Goal: Task Accomplishment & Management: Manage account settings

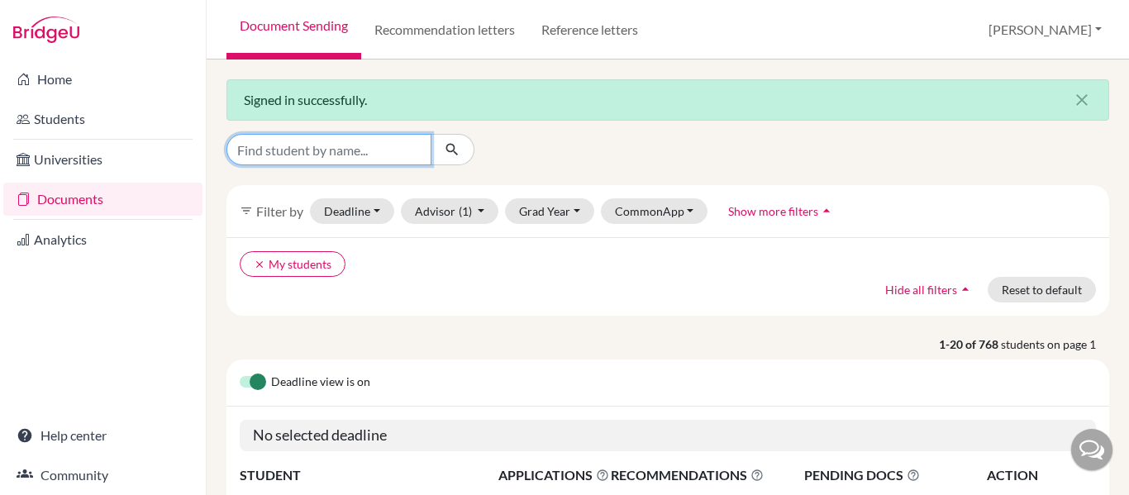
click at [281, 152] on input "Find student by name..." at bounding box center [329, 149] width 205 height 31
type input "judith ramos"
click button "submit" at bounding box center [453, 149] width 44 height 31
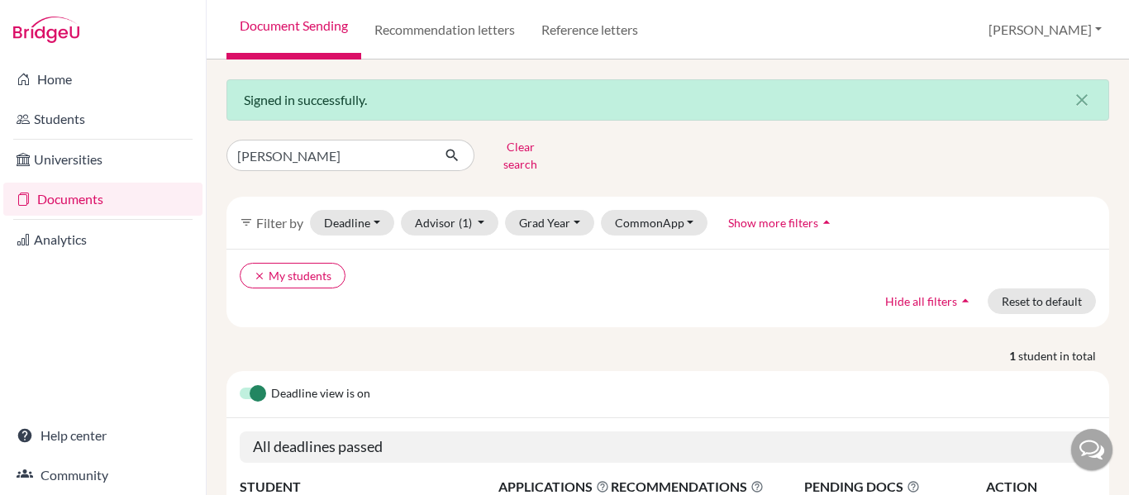
scroll to position [136, 0]
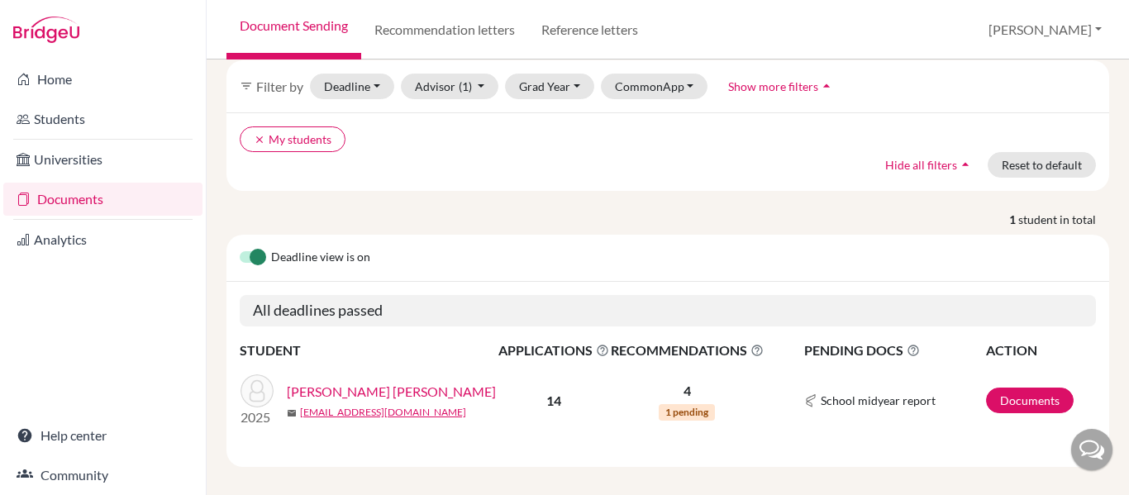
click at [427, 386] on link "Ramos Alvarado, Judith Jeanine" at bounding box center [391, 392] width 209 height 20
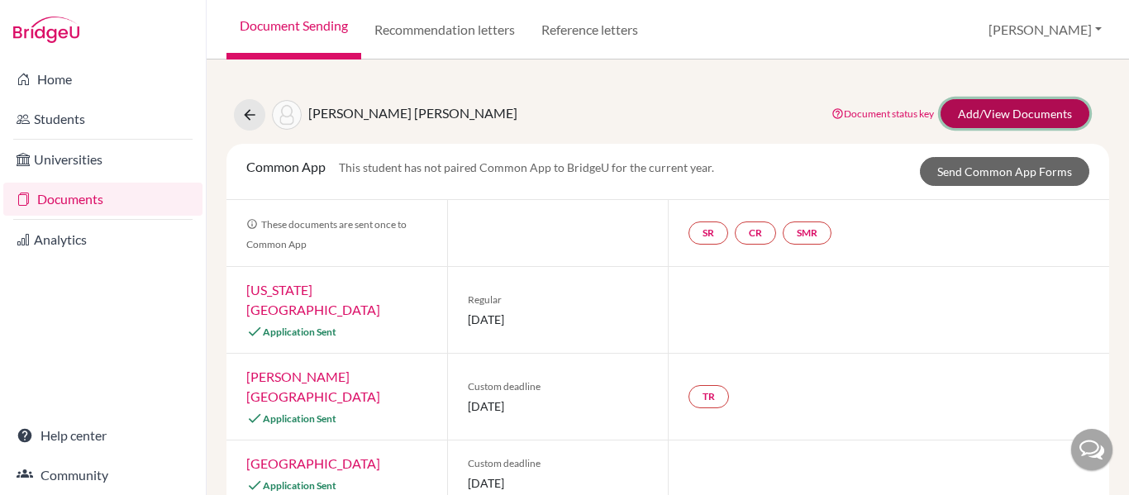
click at [1004, 122] on link "Add/View Documents" at bounding box center [1015, 113] width 149 height 29
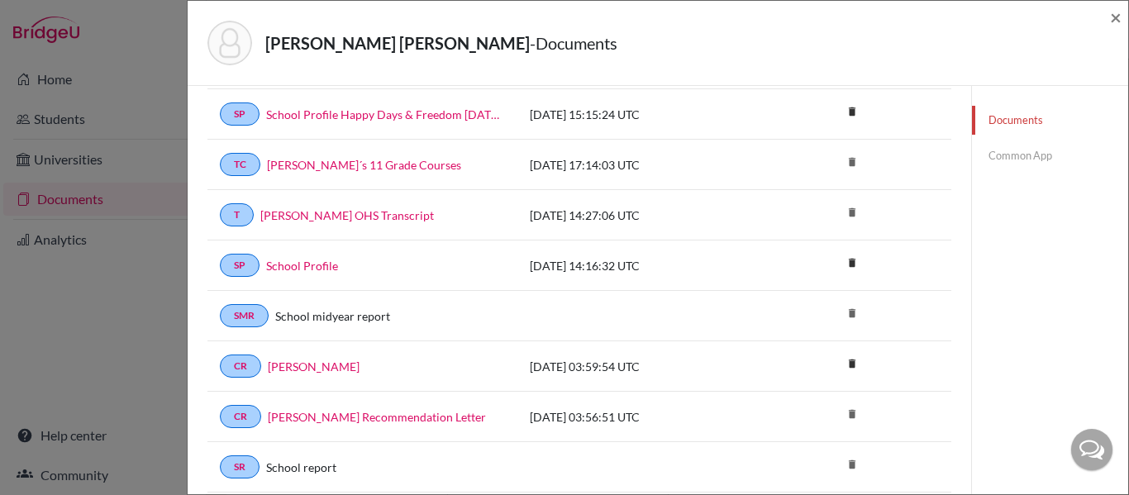
scroll to position [179, 0]
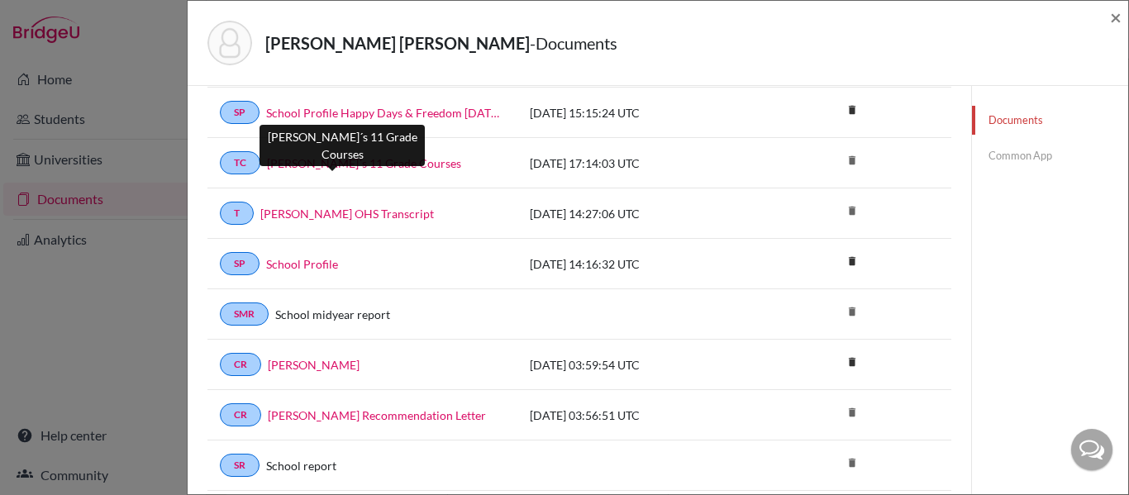
click at [371, 169] on link "Judith´s 11 Grade Courses" at bounding box center [364, 163] width 194 height 17
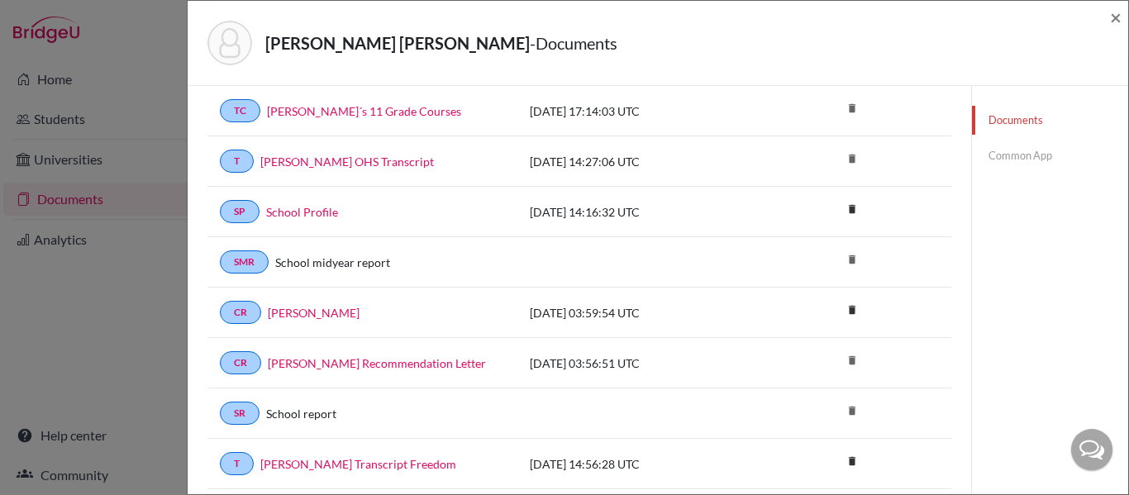
scroll to position [242, 0]
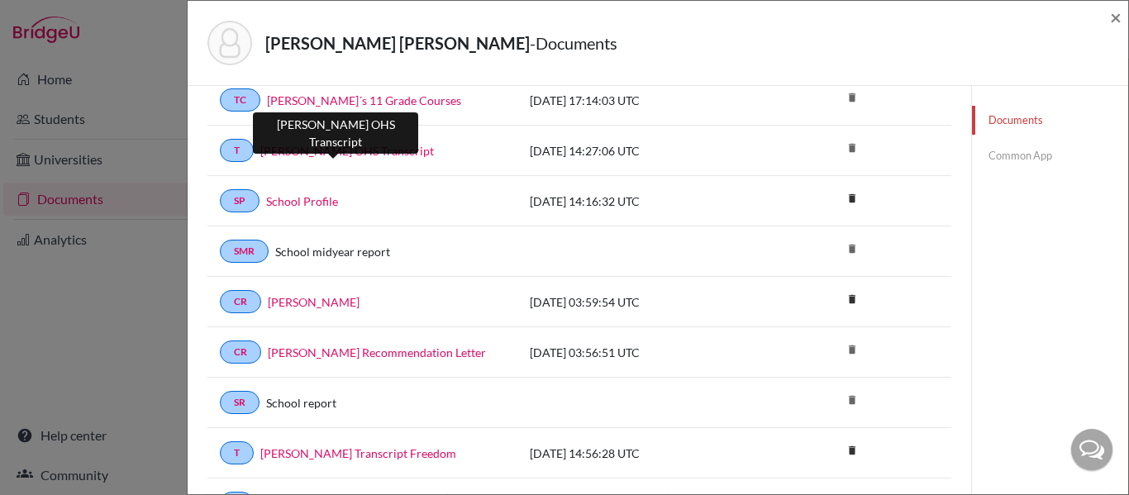
click at [383, 154] on link "Judith Ramos OHS Transcript" at bounding box center [347, 150] width 174 height 17
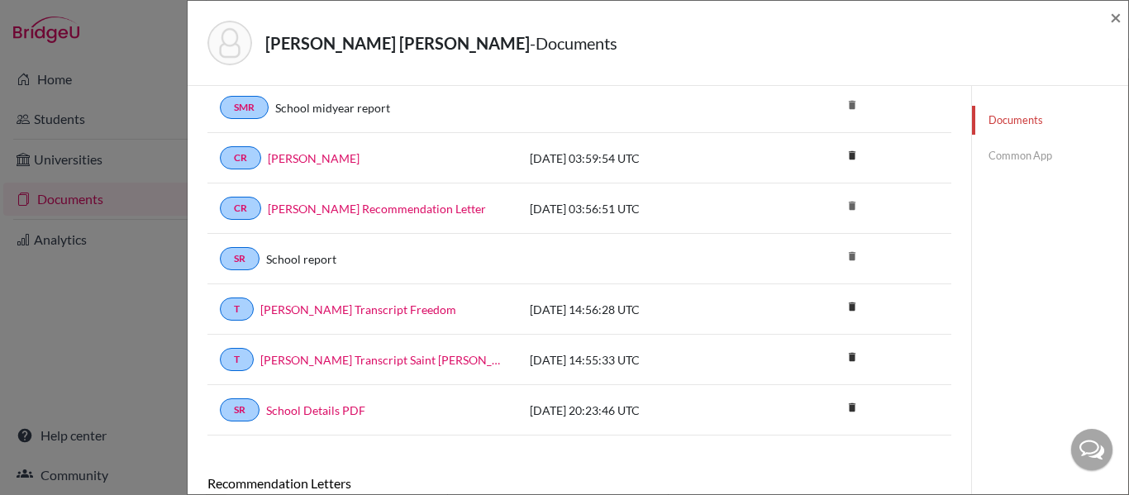
scroll to position [387, 0]
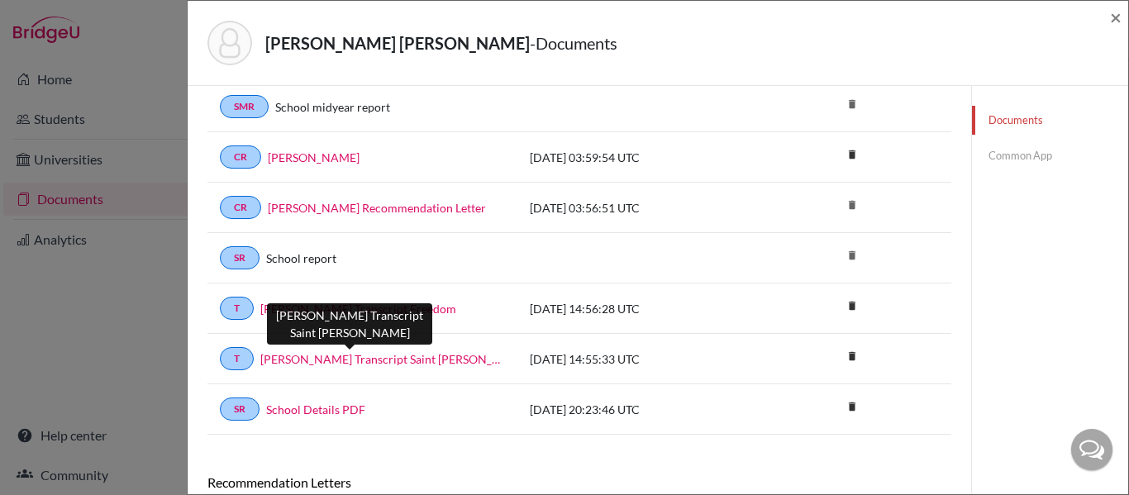
click at [398, 366] on link "Judit Ramos Transcript Saint Peters" at bounding box center [382, 359] width 245 height 17
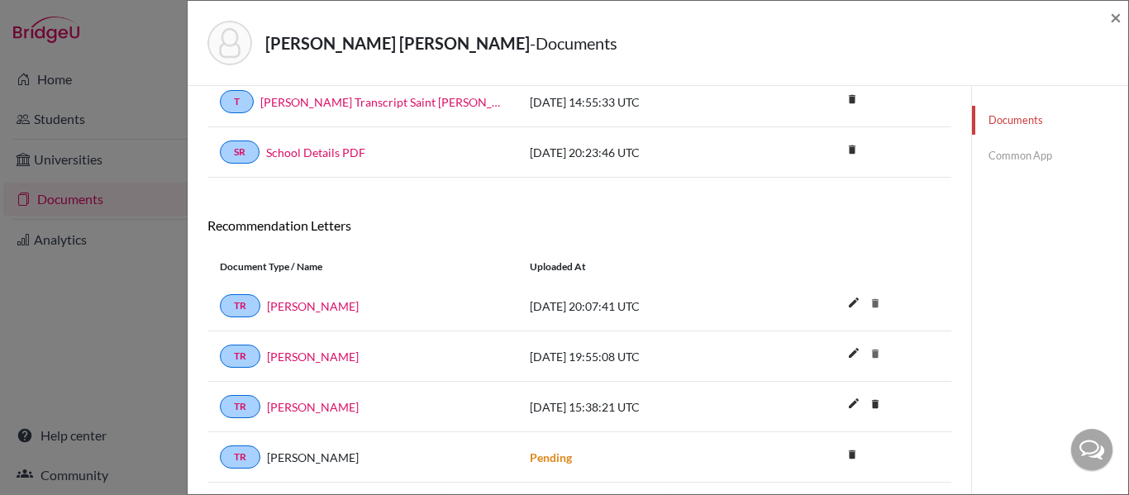
scroll to position [652, 0]
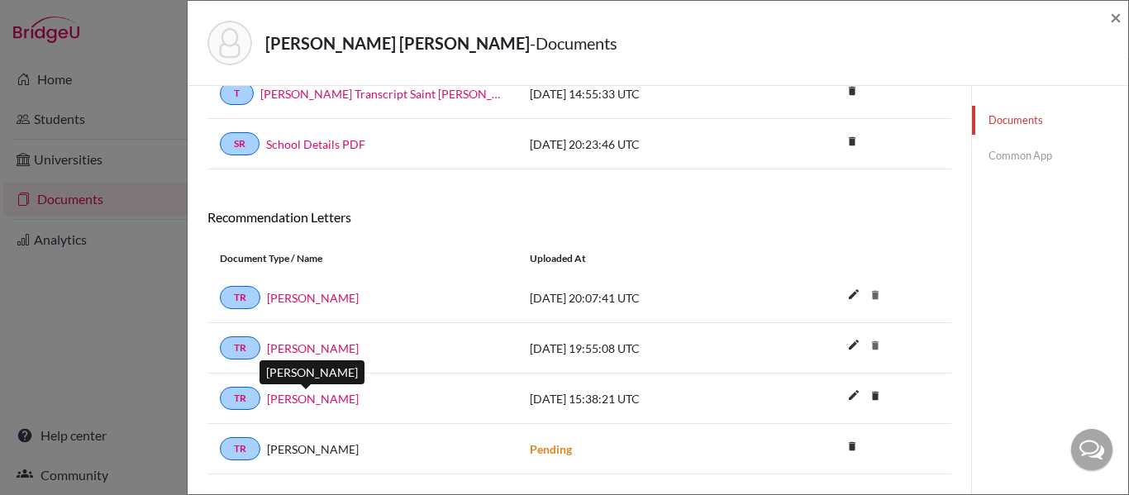
click at [335, 399] on link "Rosibel Fuentes" at bounding box center [313, 398] width 92 height 17
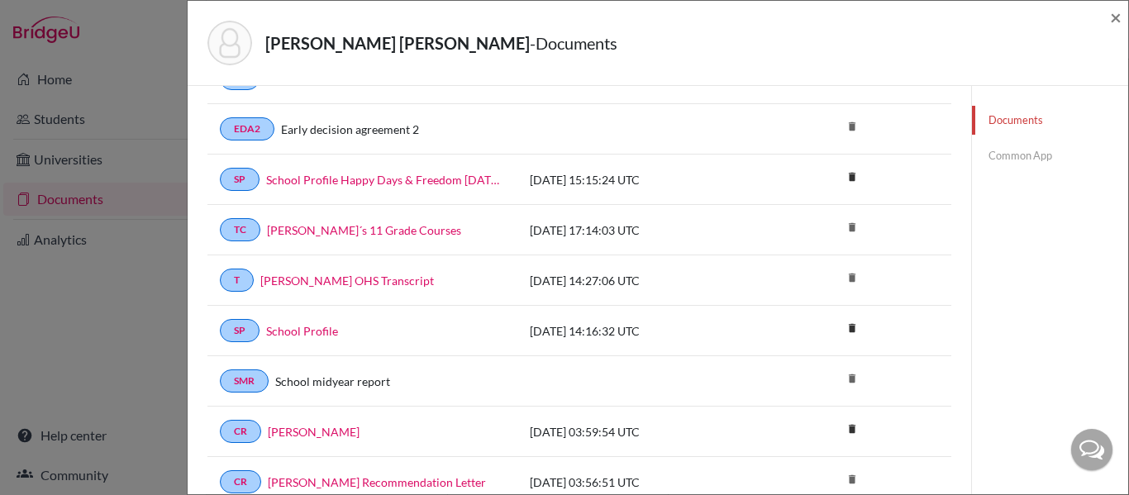
scroll to position [0, 0]
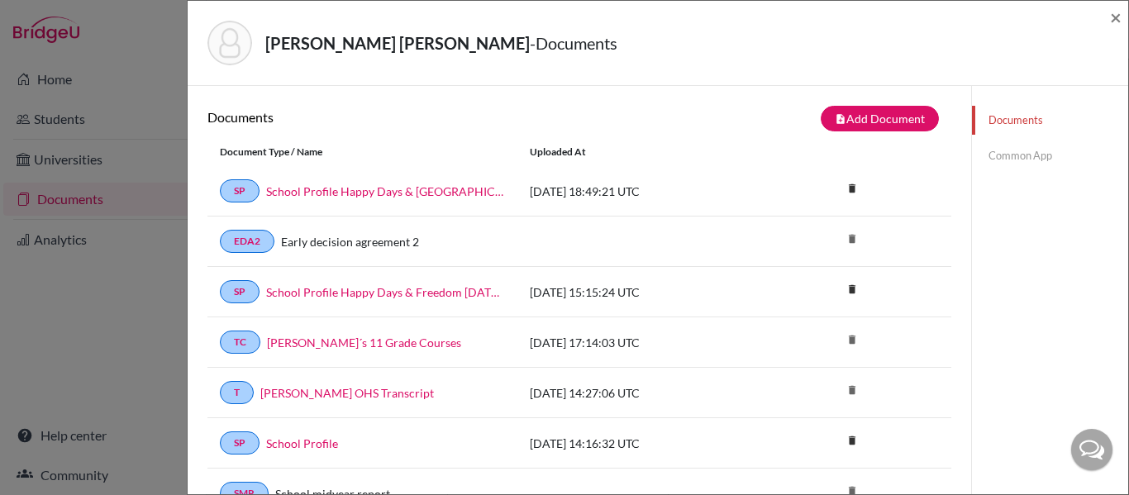
click at [1011, 150] on link "Common App" at bounding box center [1050, 155] width 156 height 29
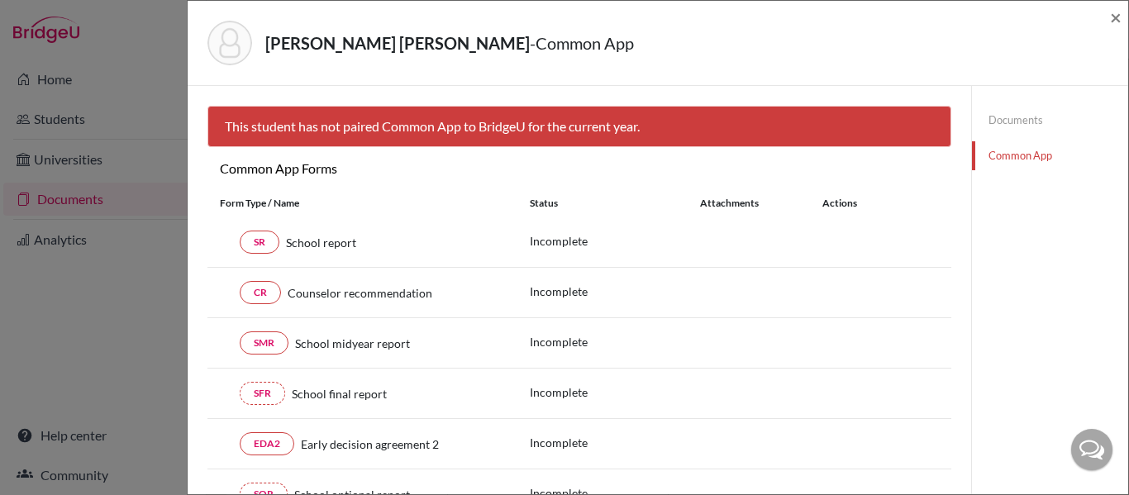
click at [1005, 117] on link "Documents" at bounding box center [1050, 120] width 156 height 29
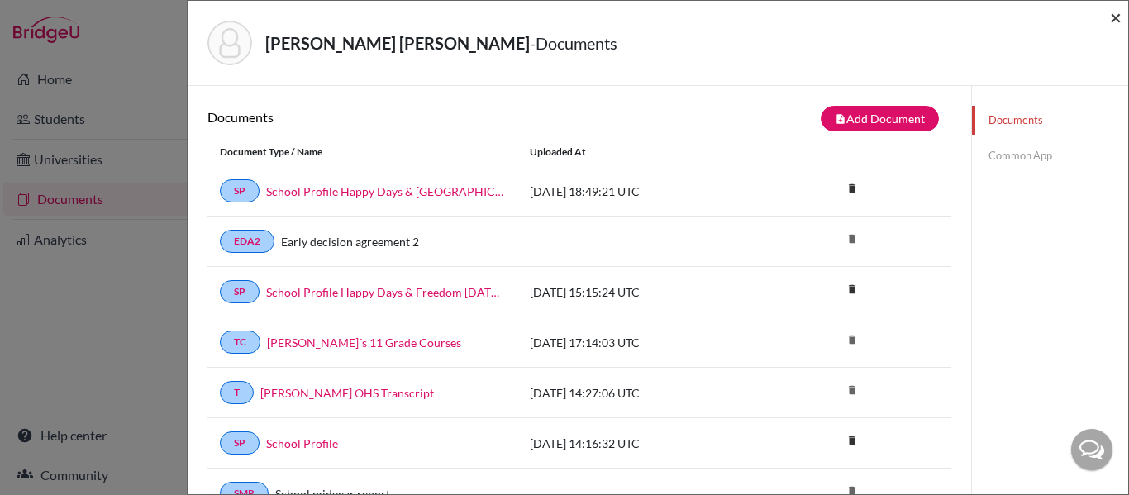
click at [1110, 17] on span "×" at bounding box center [1116, 17] width 12 height 24
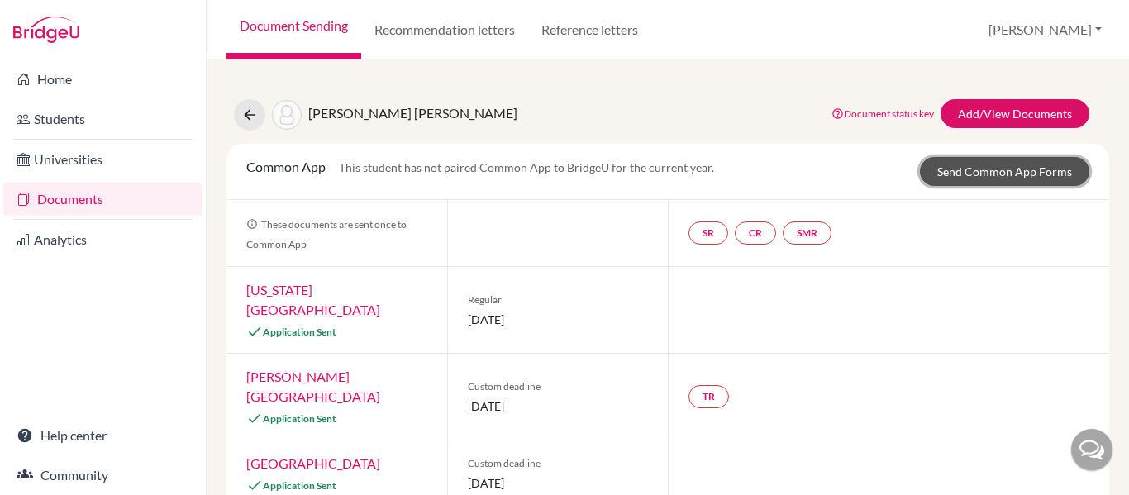
click at [989, 168] on link "Send Common App Forms" at bounding box center [1005, 171] width 170 height 29
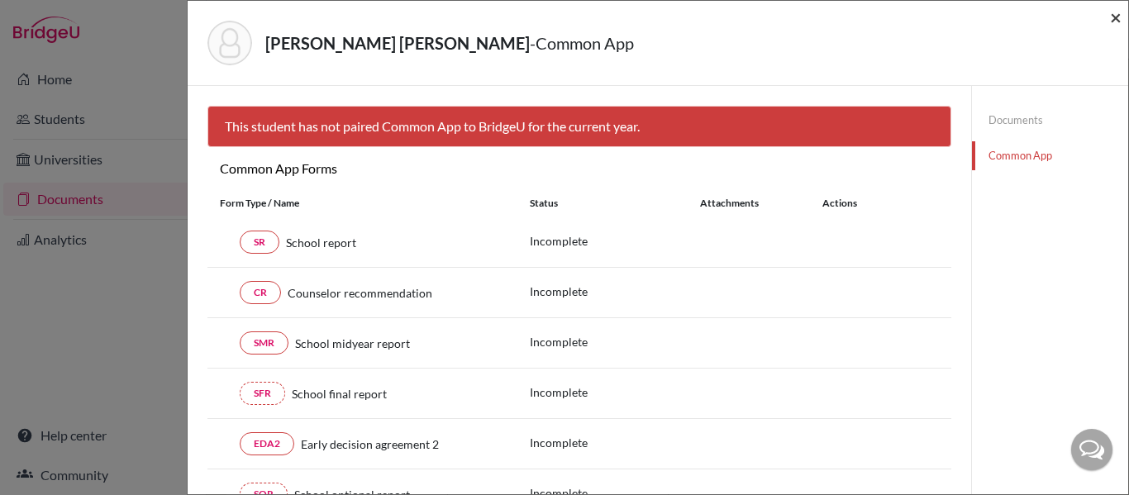
click at [1115, 20] on span "×" at bounding box center [1116, 17] width 12 height 24
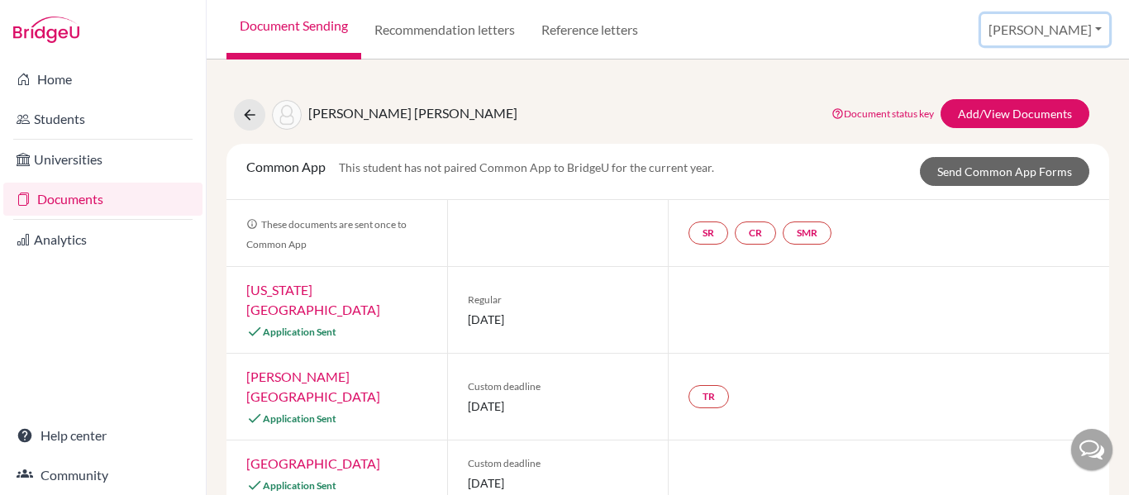
click at [1101, 28] on button "[PERSON_NAME]" at bounding box center [1045, 29] width 128 height 31
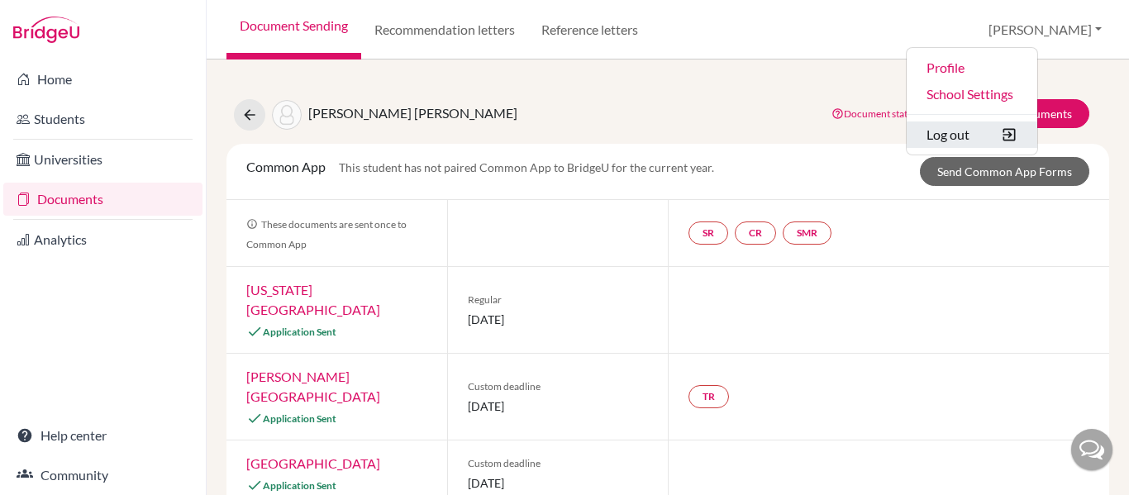
click at [1028, 130] on button "Log out" at bounding box center [972, 135] width 131 height 26
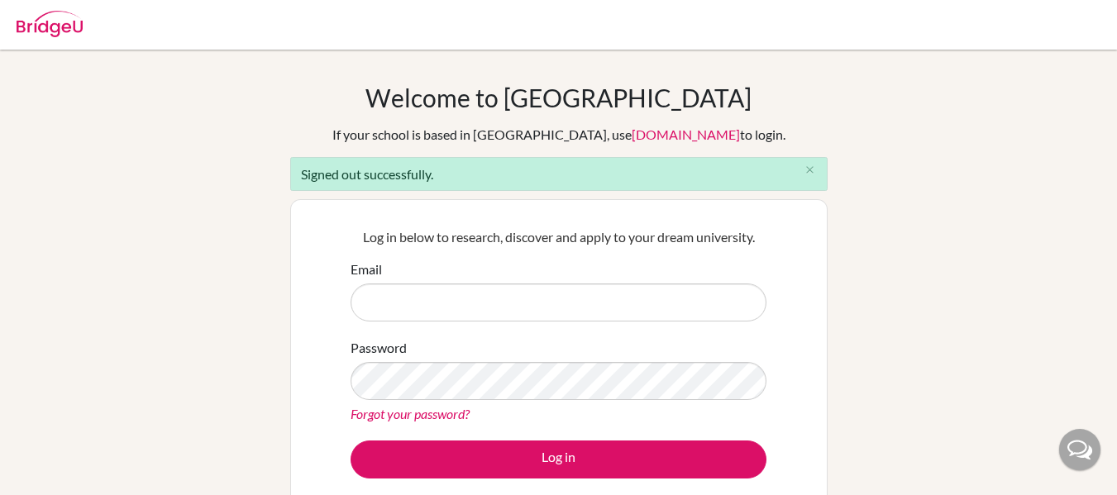
type input "collegecounselor@happydaysfreedom.com"
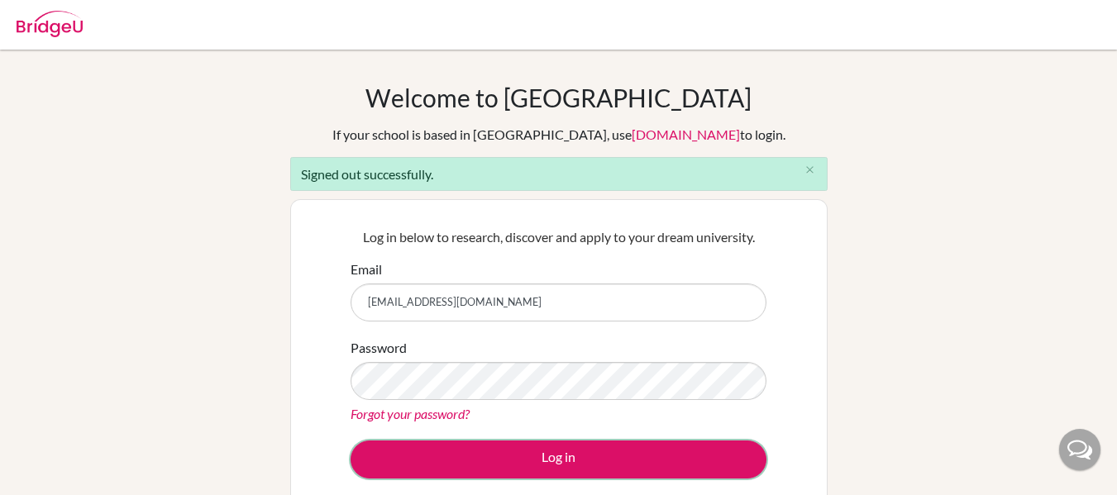
click at [588, 465] on button "Log in" at bounding box center [559, 460] width 416 height 38
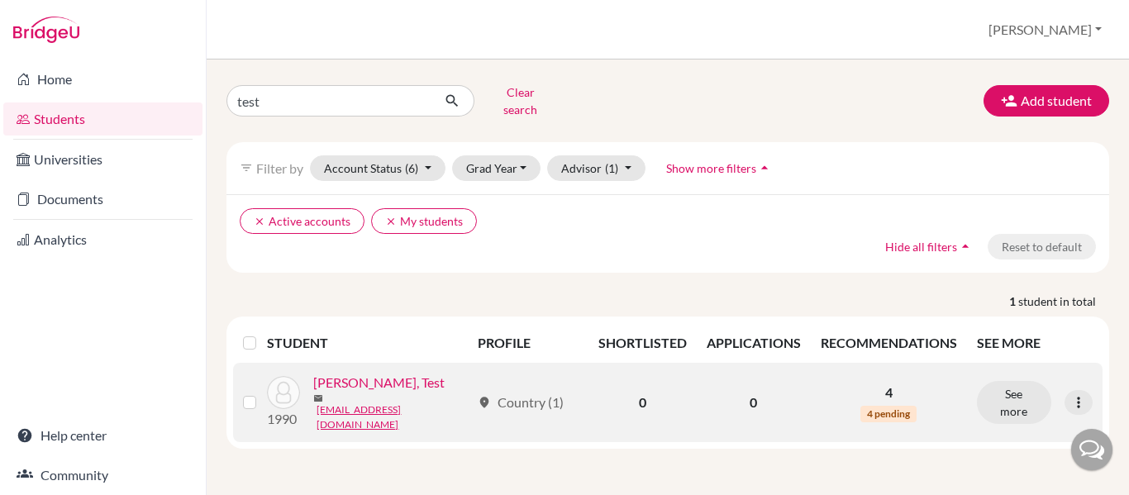
click at [359, 381] on link "[PERSON_NAME], Test" at bounding box center [378, 383] width 131 height 20
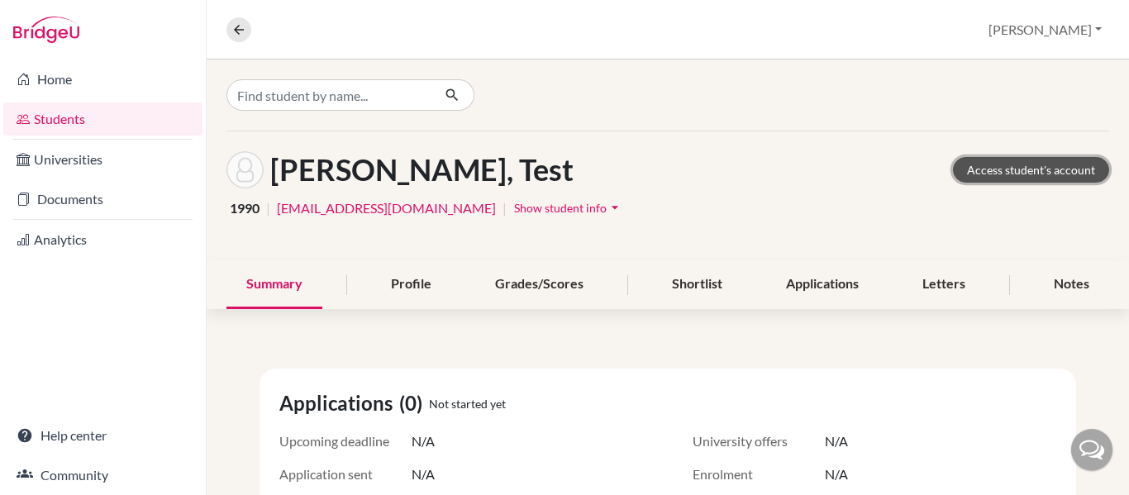
click at [1004, 168] on link "Access student's account" at bounding box center [1031, 170] width 156 height 26
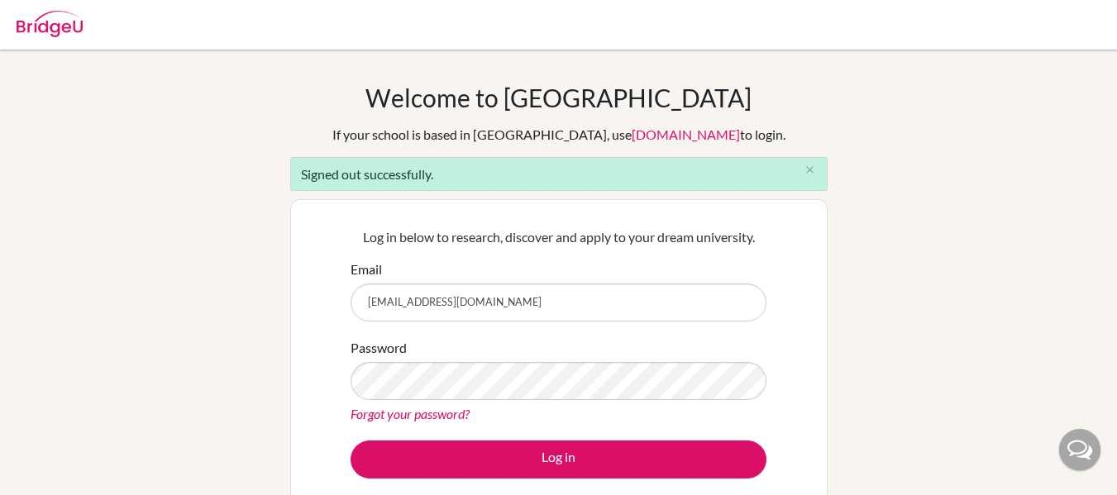
click at [583, 343] on div "Password Forgot your password?" at bounding box center [559, 381] width 416 height 86
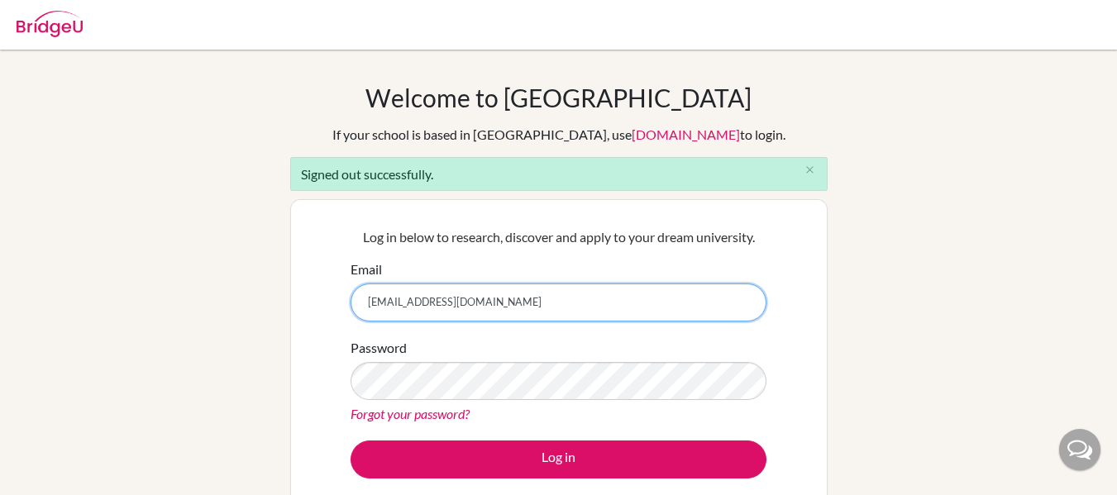
click at [591, 312] on input "[EMAIL_ADDRESS][DOMAIN_NAME]" at bounding box center [559, 303] width 416 height 38
type input "[EMAIL_ADDRESS][DOMAIN_NAME]"
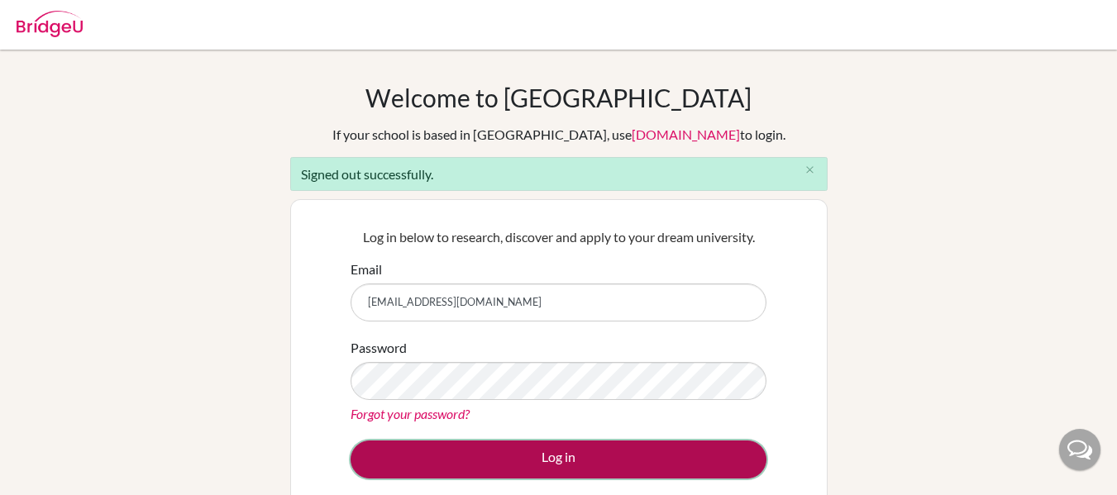
click at [561, 456] on button "Log in" at bounding box center [559, 460] width 416 height 38
